Goal: Check status: Check status

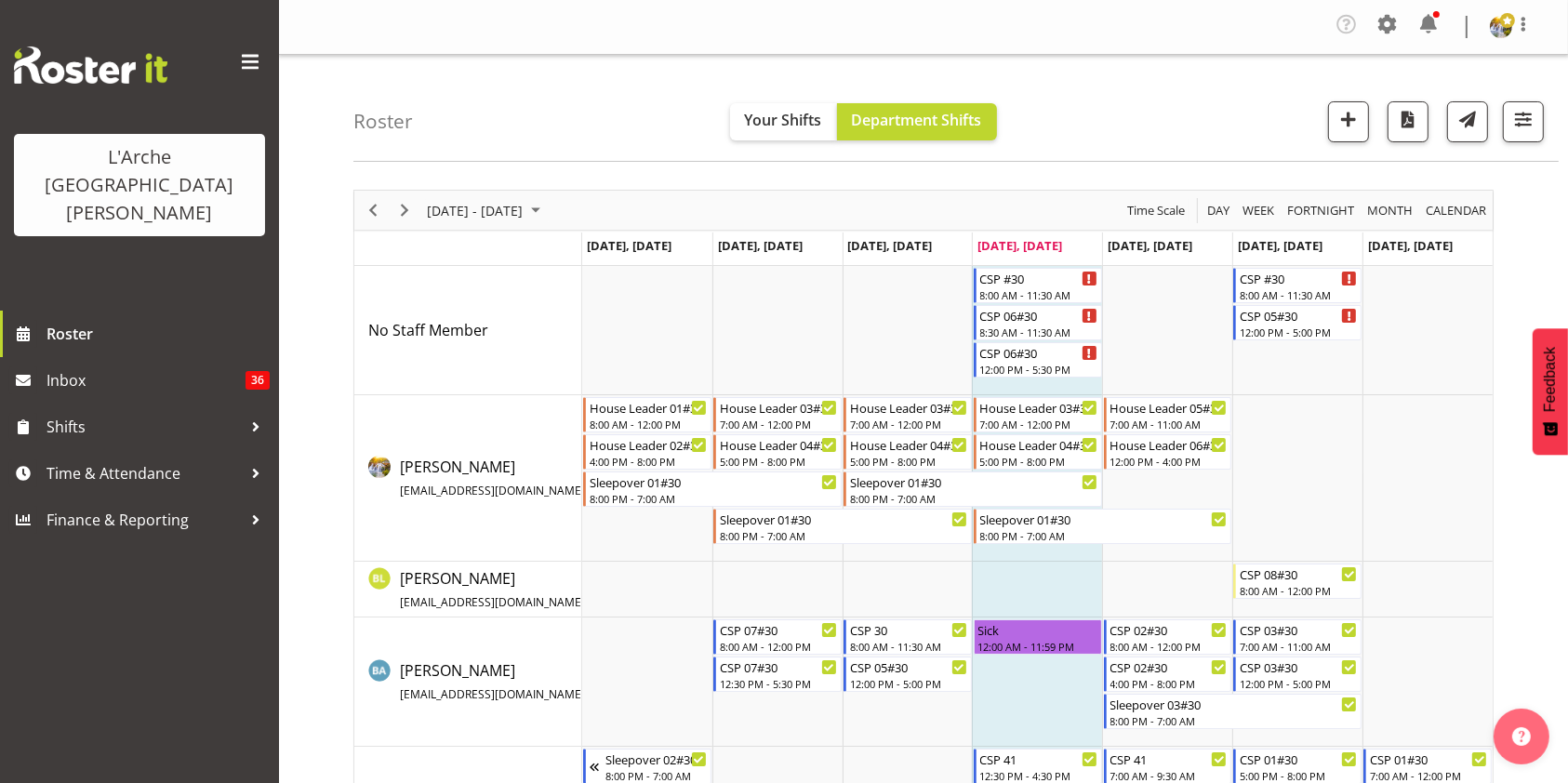
click at [375, 195] on div "Timeline Week of August 28, 2025" at bounding box center [373, 210] width 32 height 39
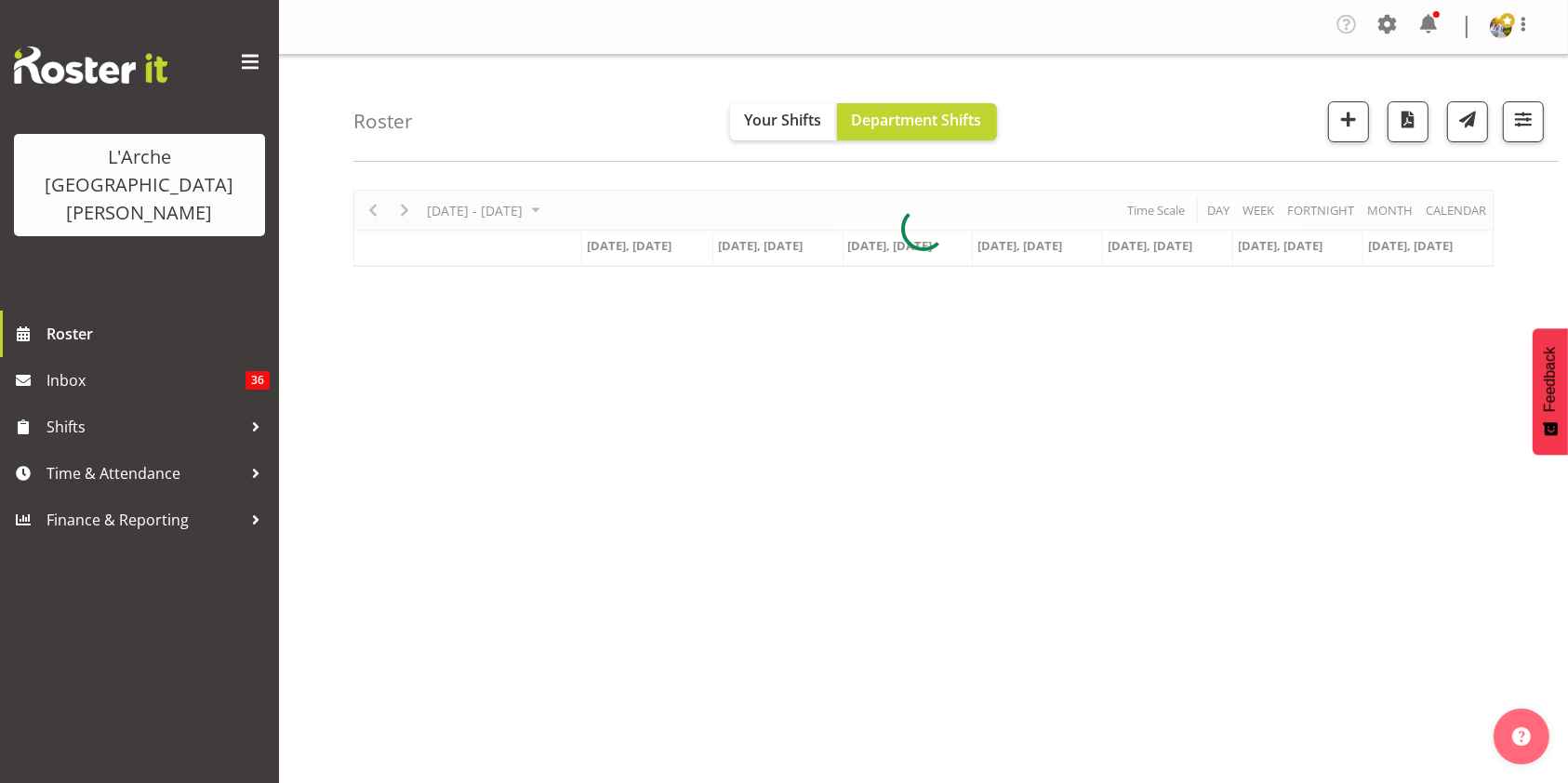
click at [403, 207] on div at bounding box center [923, 228] width 1140 height 78
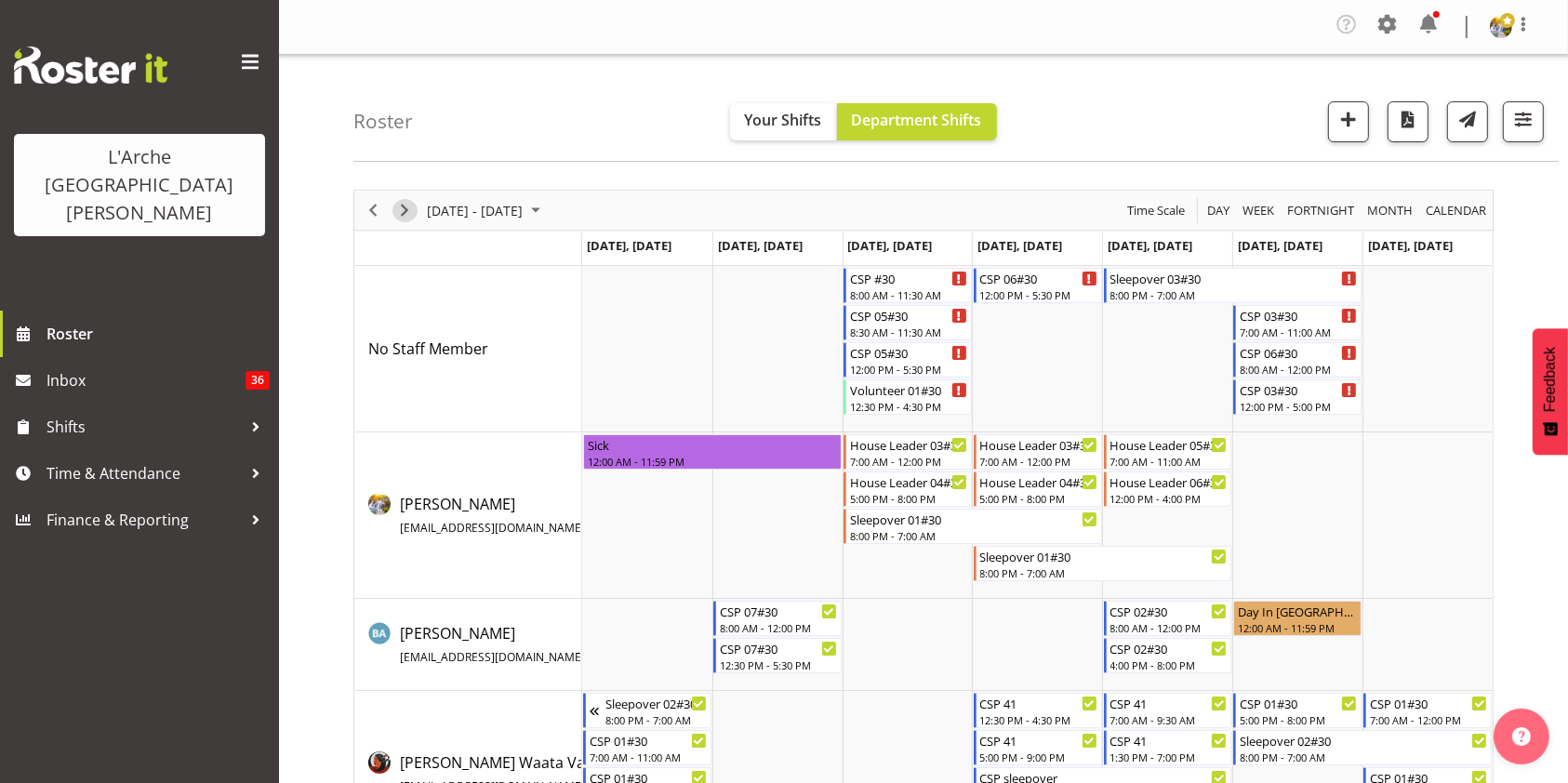
click at [403, 207] on span "Next" at bounding box center [404, 210] width 22 height 23
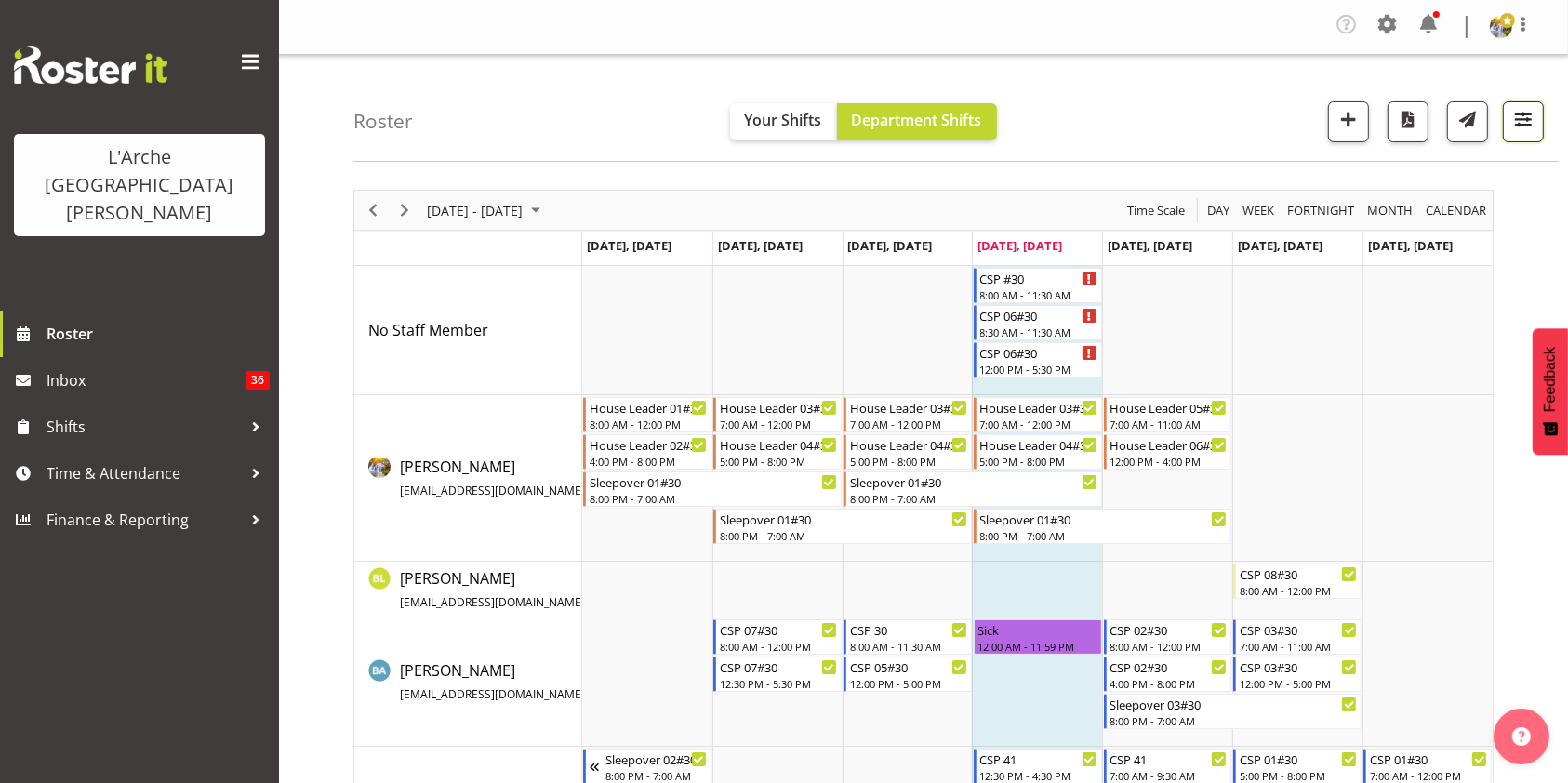
click at [1533, 122] on span "button" at bounding box center [1523, 120] width 24 height 24
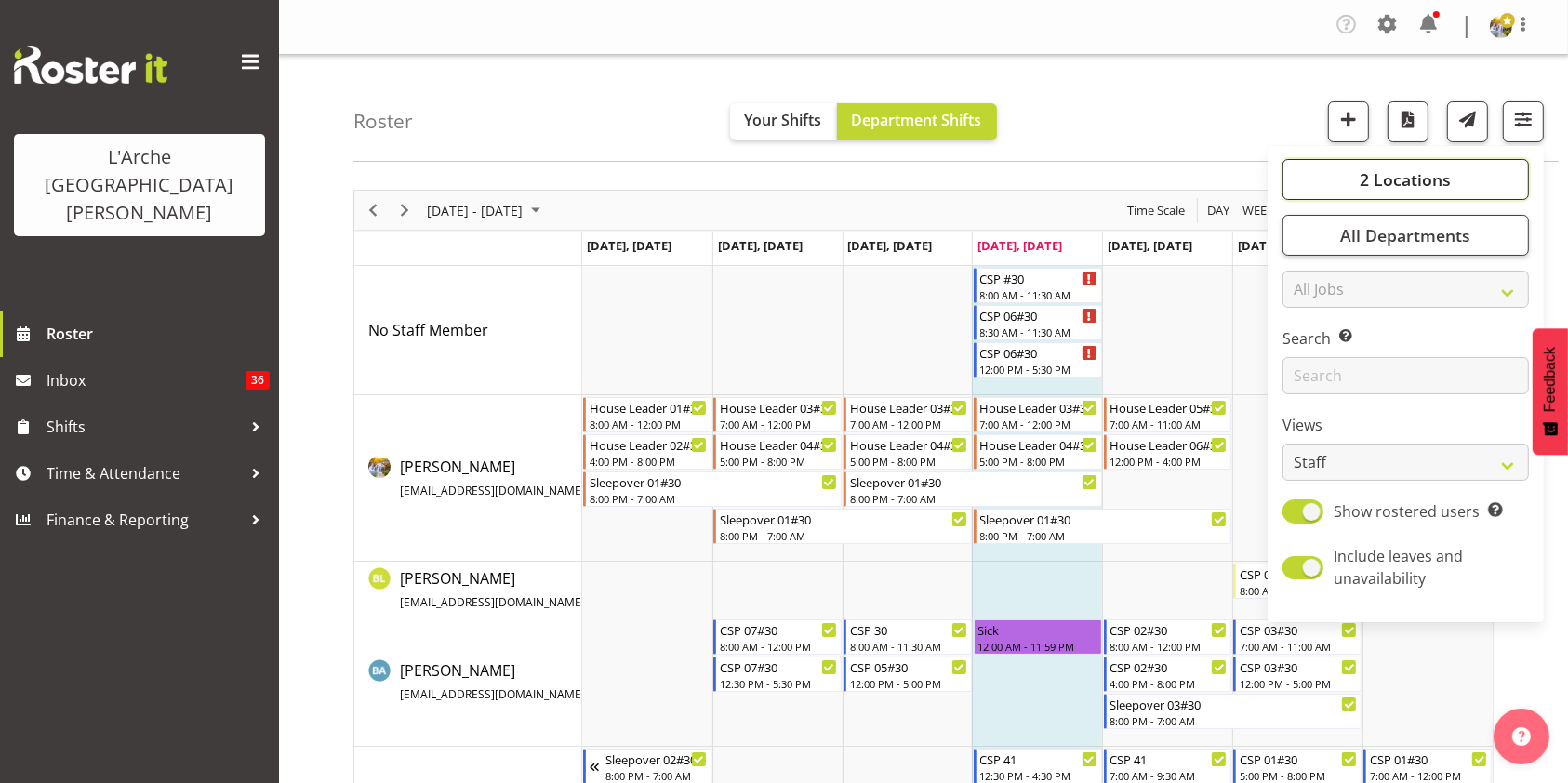
click at [1342, 178] on button "2 Locations" at bounding box center [1406, 179] width 247 height 41
click at [1310, 319] on span at bounding box center [1305, 316] width 15 height 15
click at [1309, 319] on input "41" at bounding box center [1303, 316] width 12 height 12
checkbox input "false"
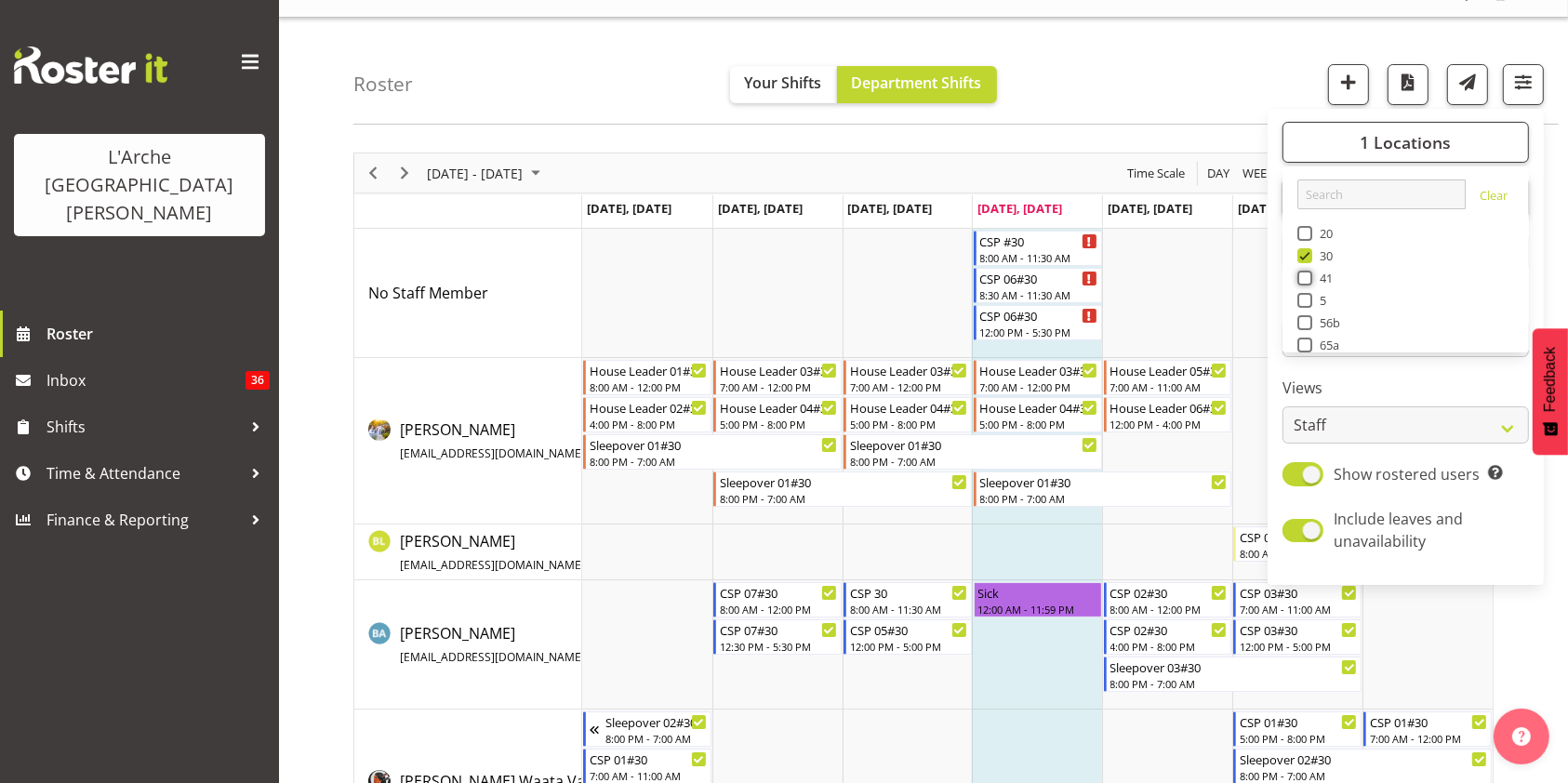
scroll to position [8, 0]
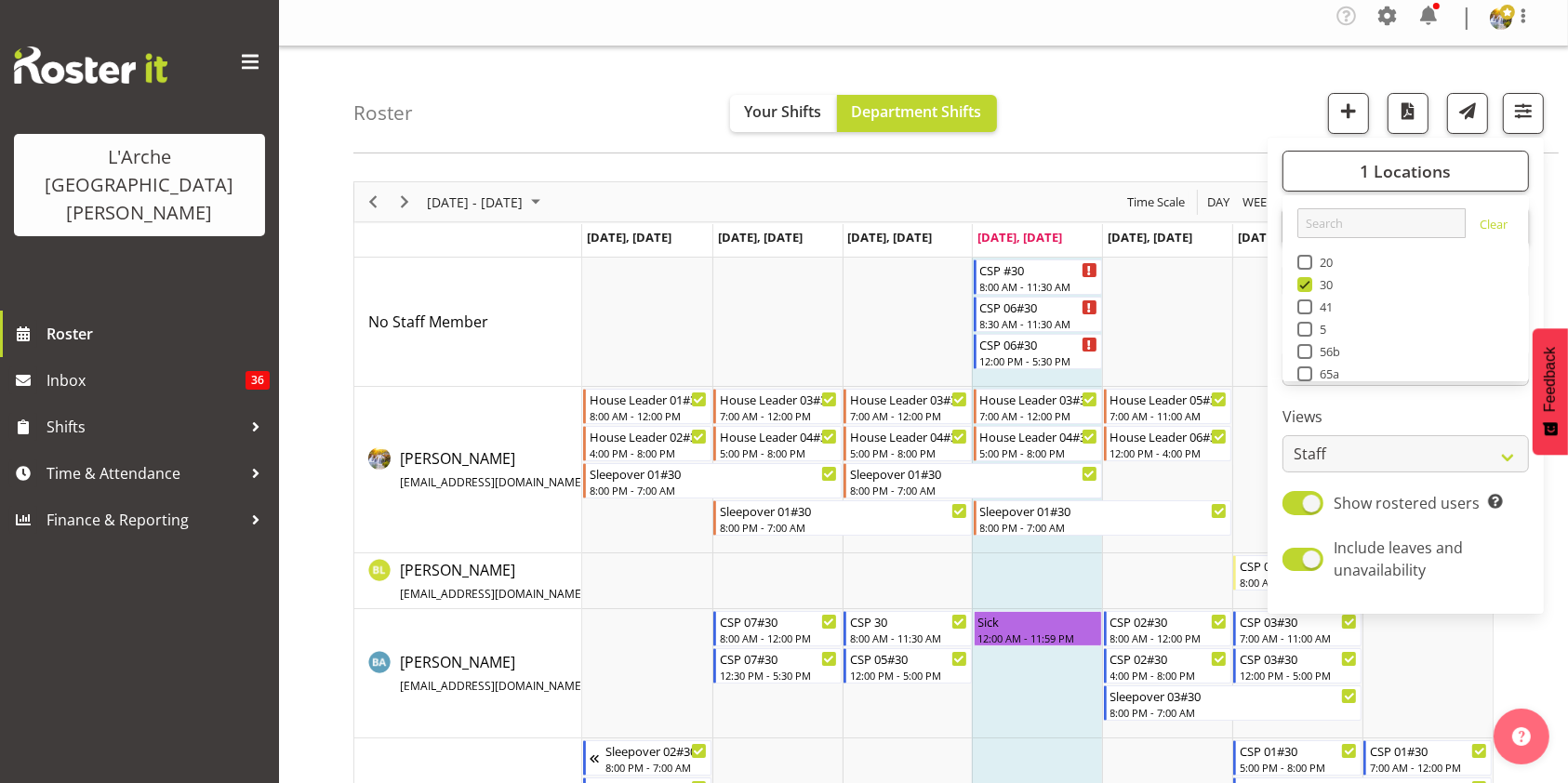
click at [1278, 93] on div "Roster Your Shifts Department Shifts 1 Locations Clear 20 30 41 5 56b 65a 73 Ar…" at bounding box center [955, 100] width 1205 height 107
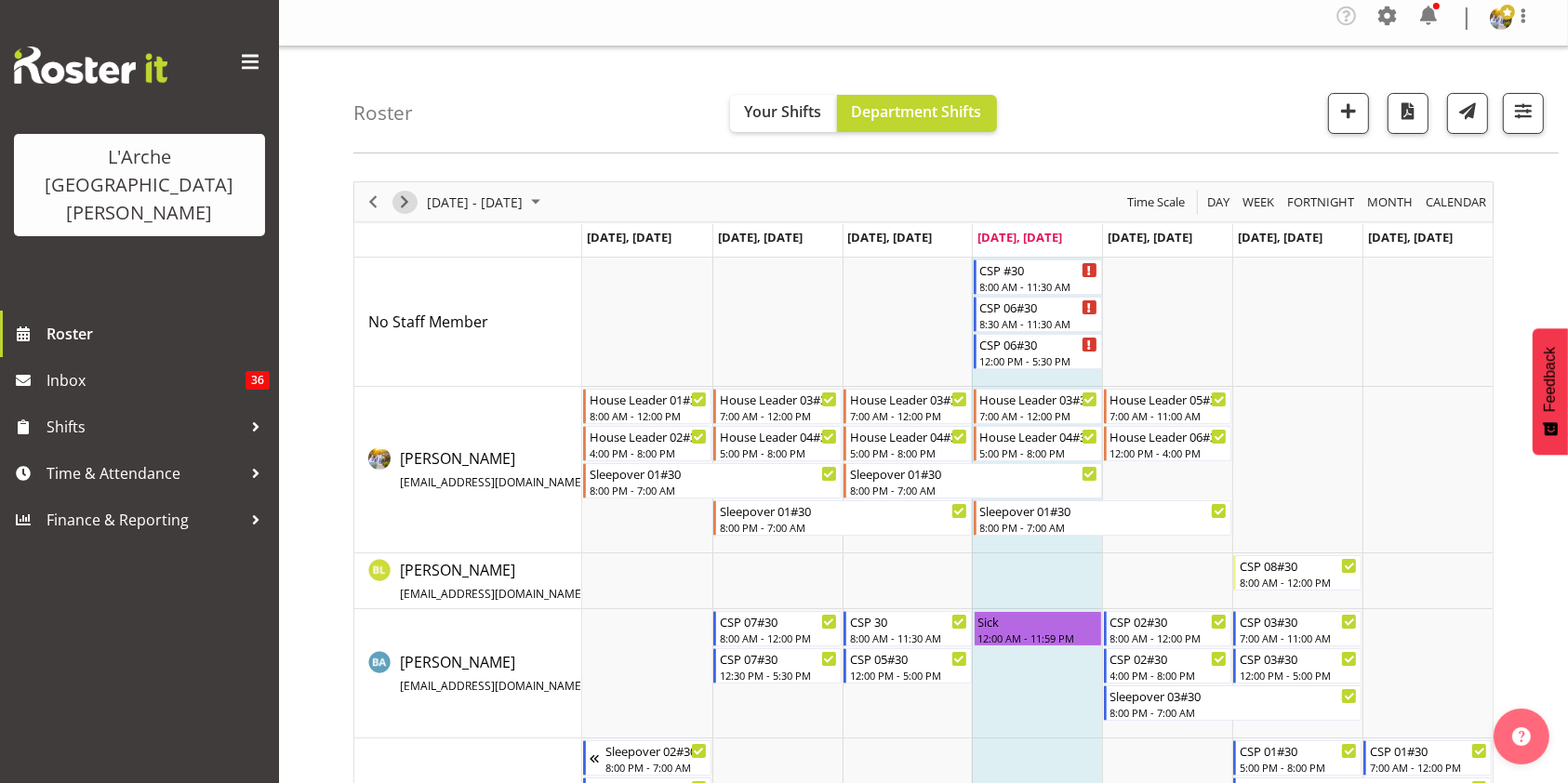
click at [403, 209] on span "Next" at bounding box center [404, 202] width 22 height 23
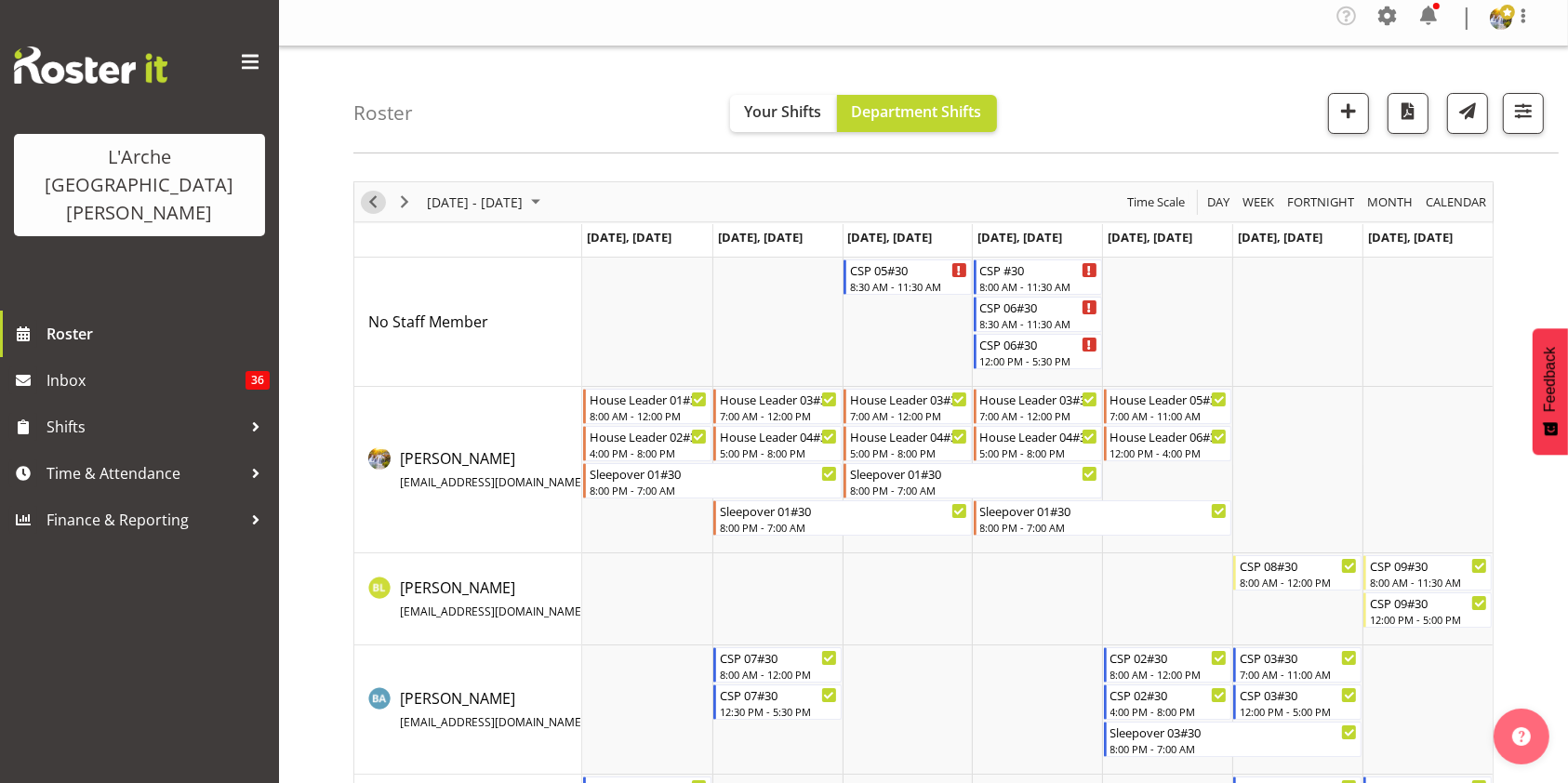
click at [367, 194] on span "Previous" at bounding box center [373, 202] width 22 height 23
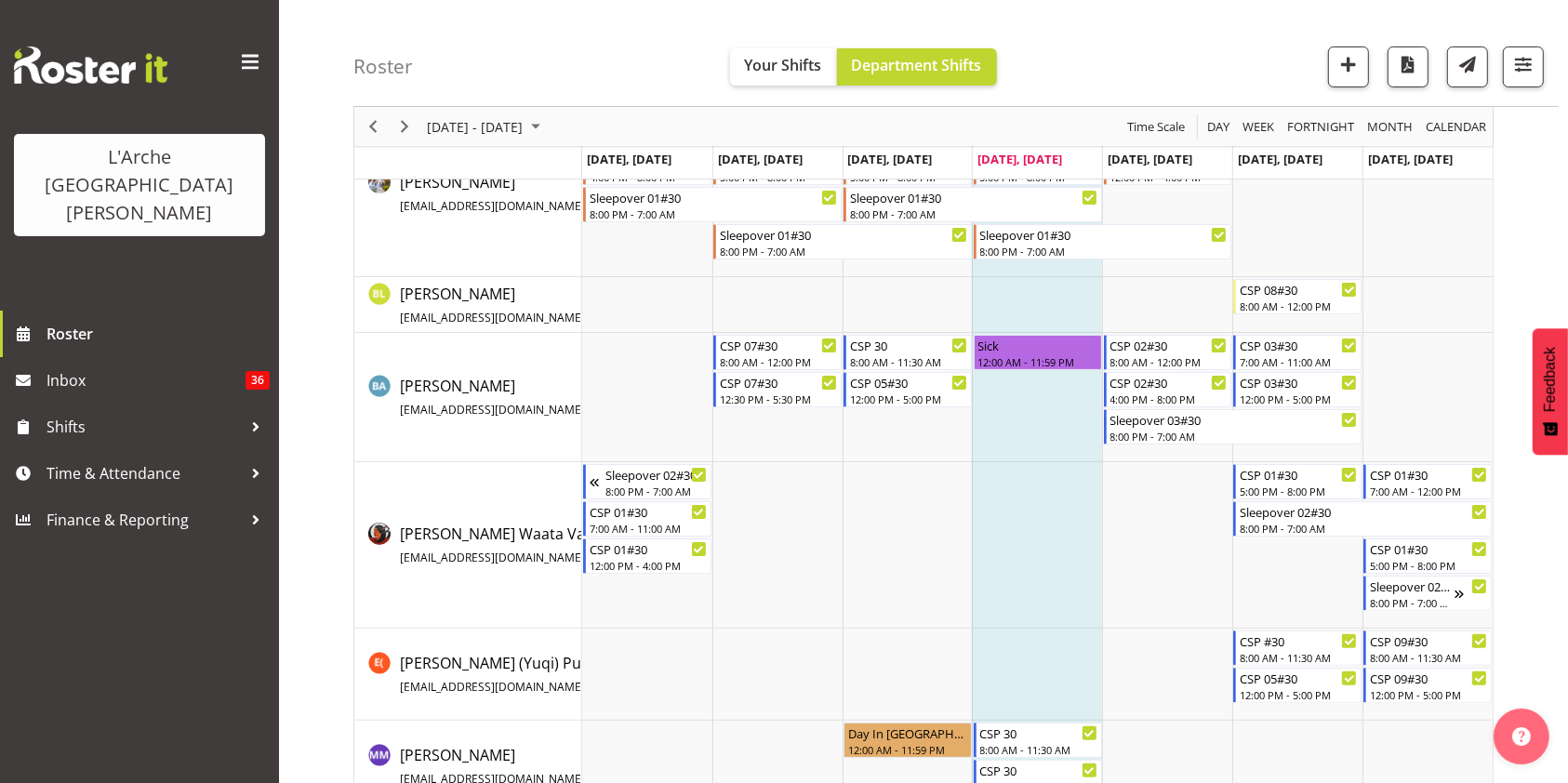
scroll to position [328, 0]
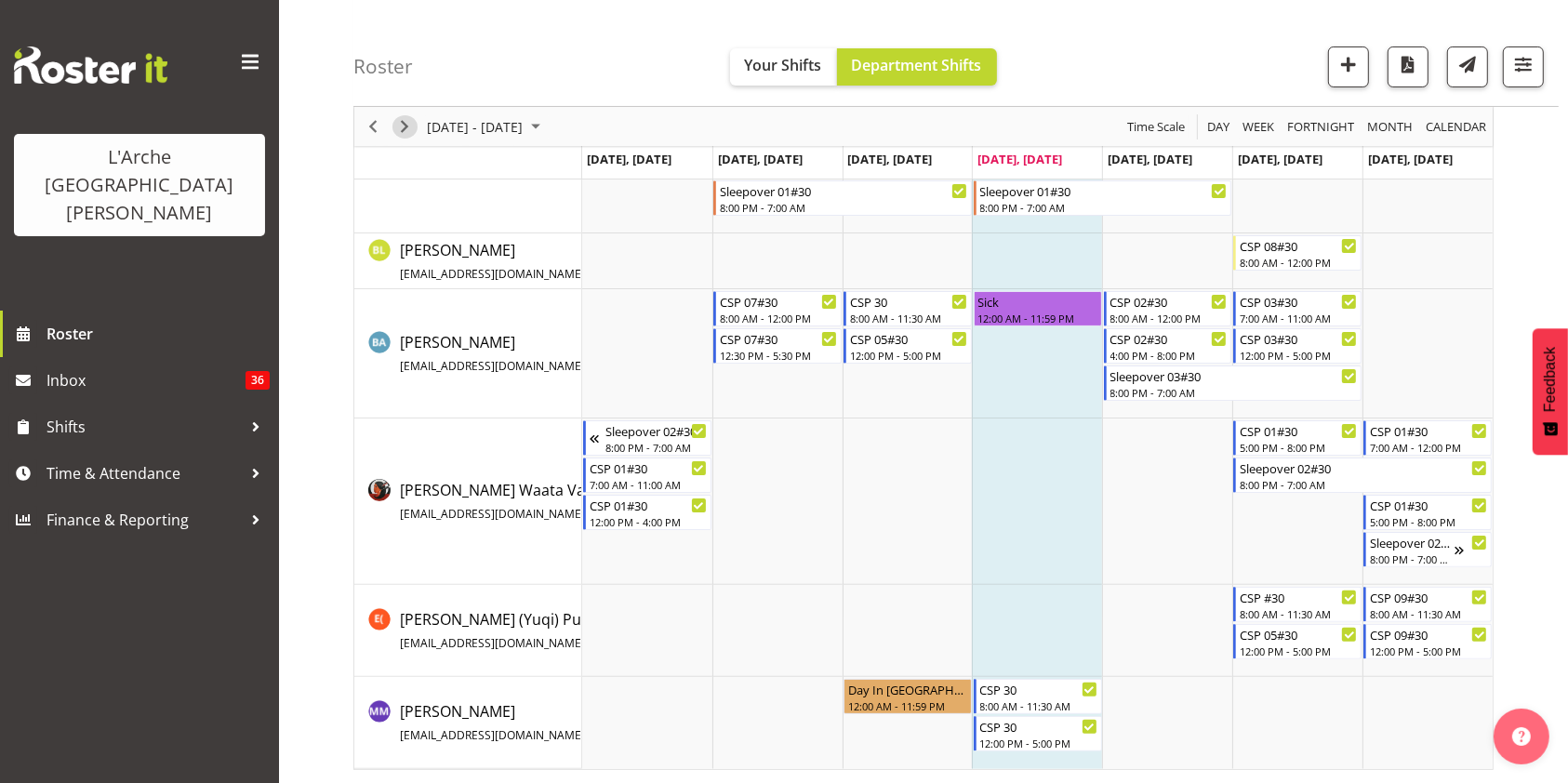
click at [403, 127] on span "Next" at bounding box center [404, 126] width 22 height 23
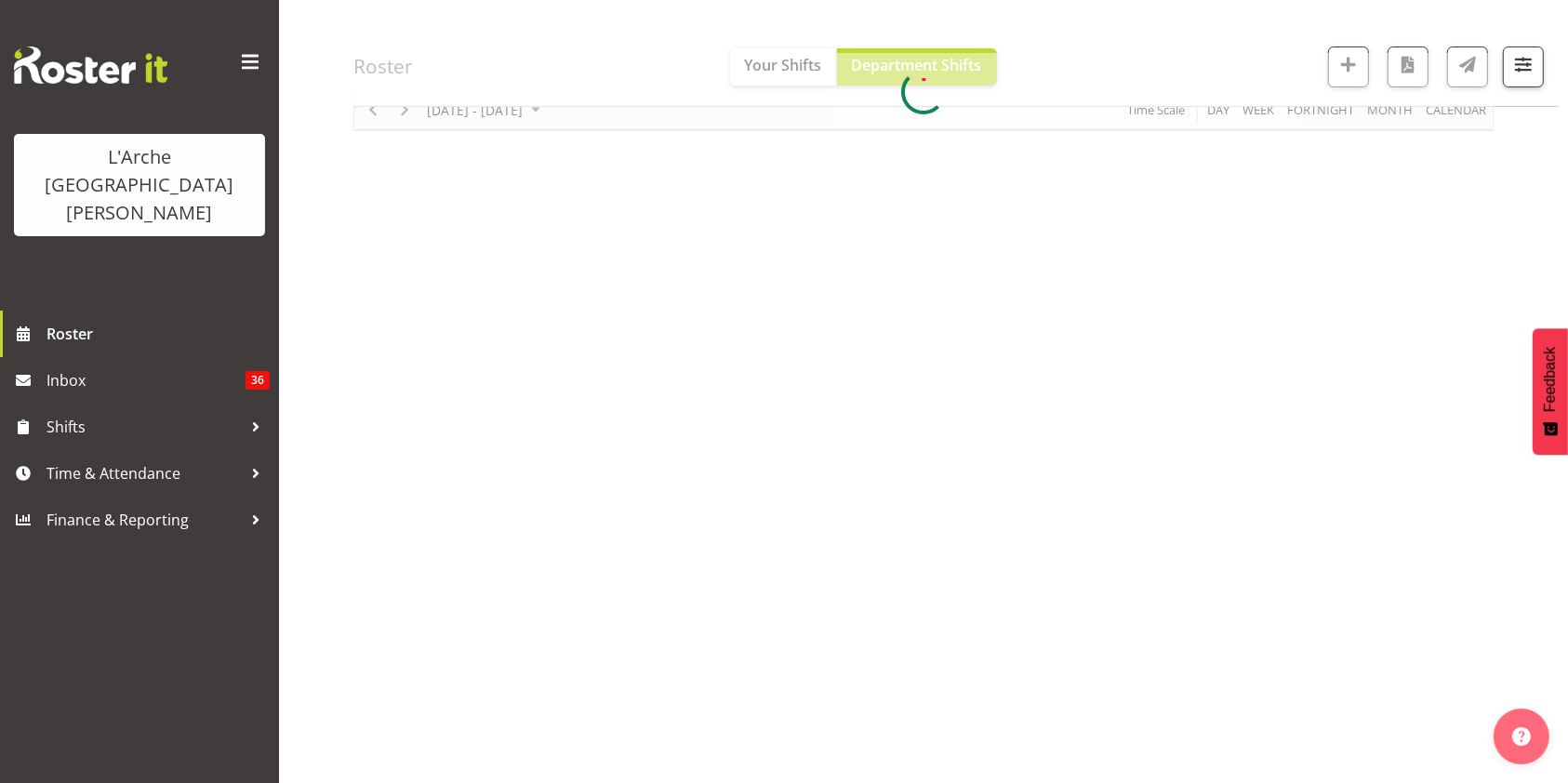
scroll to position [136, 0]
